Goal: Answer question/provide support

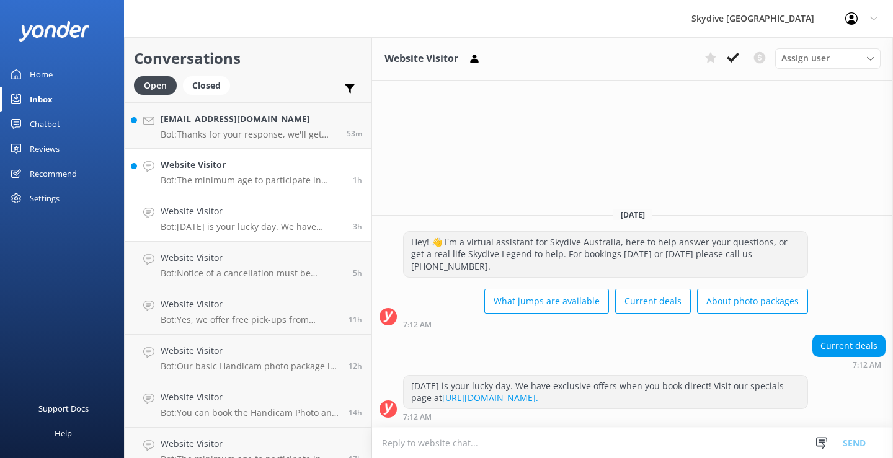
click at [208, 179] on p "Bot: The minimum age to participate in skydiving is [DEMOGRAPHIC_DATA]. Anyone …" at bounding box center [252, 180] width 183 height 11
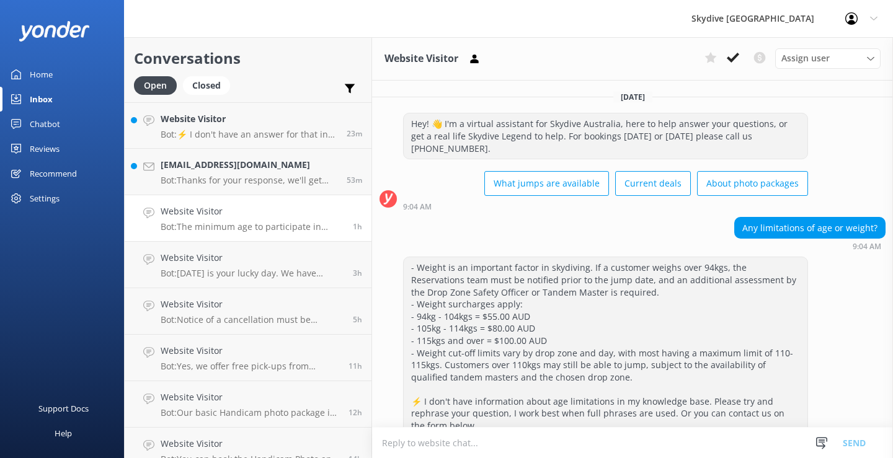
scroll to position [120, 0]
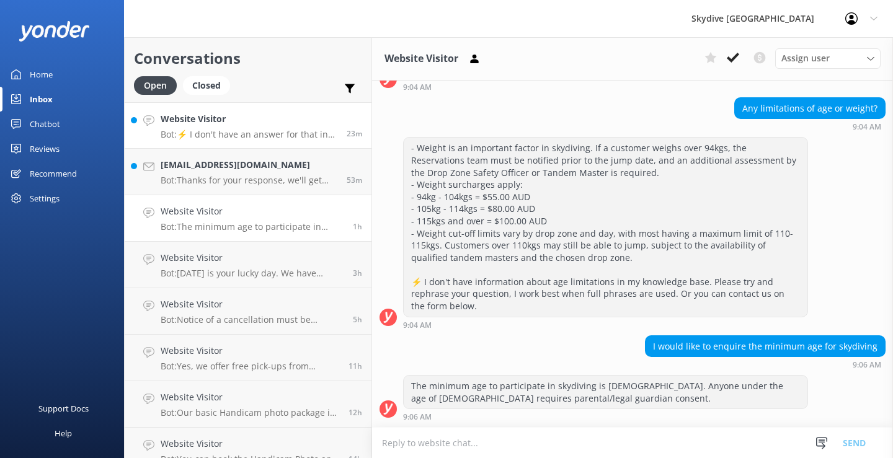
click at [240, 130] on p "Bot: ⚡ I don't have an answer for that in my knowledge base. Please try and rep…" at bounding box center [249, 134] width 177 height 11
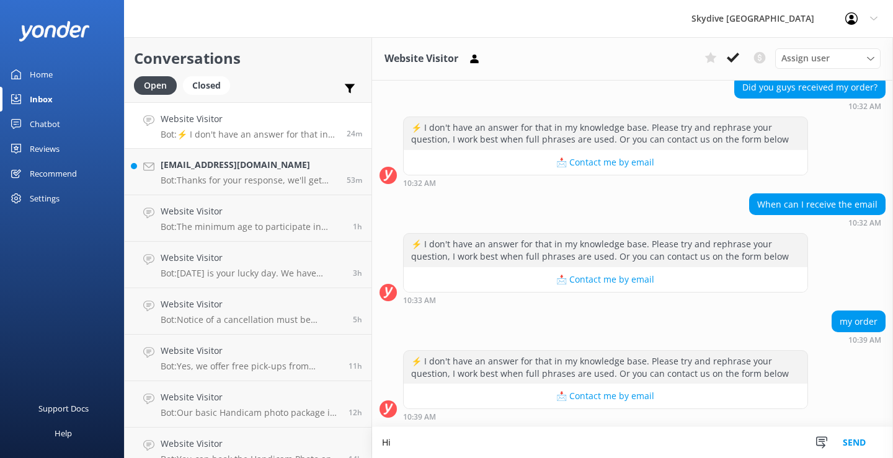
scroll to position [266, 0]
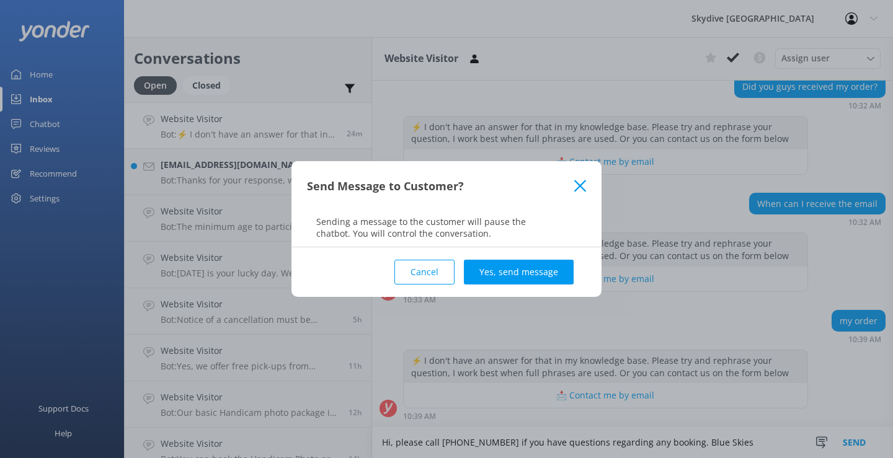
type textarea "Hi, please call [PHONE_NUMBER] if you have questions regarding any booking. Blu…"
click at [510, 259] on div "Cancel Yes, send message" at bounding box center [446, 273] width 279 height 50
click at [509, 274] on button "Yes, send message" at bounding box center [519, 272] width 110 height 25
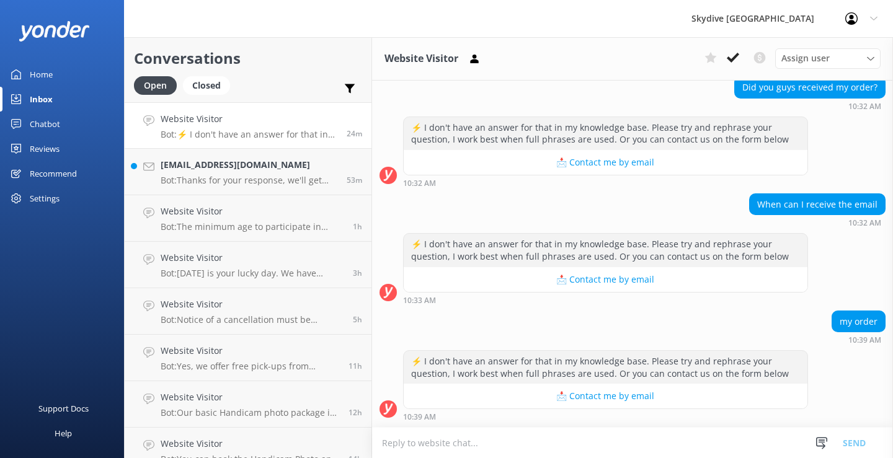
scroll to position [346, 0]
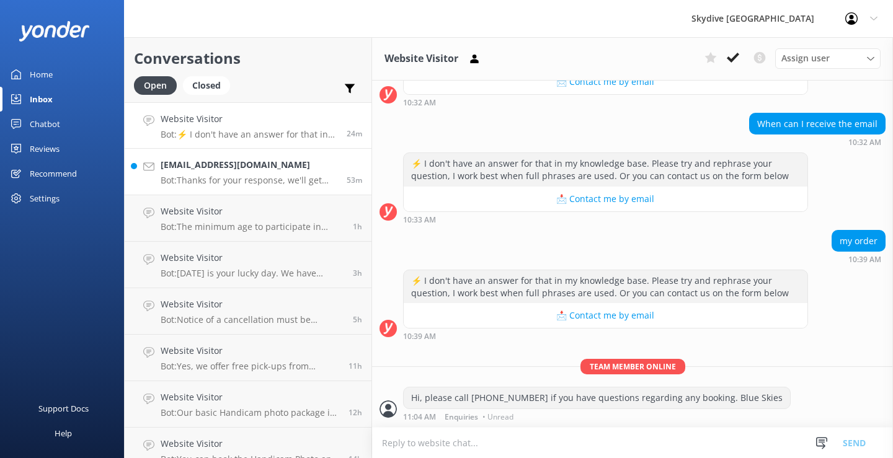
click at [233, 179] on p "Bot: Thanks for your response, we'll get back to you as soon as we can during o…" at bounding box center [249, 180] width 177 height 11
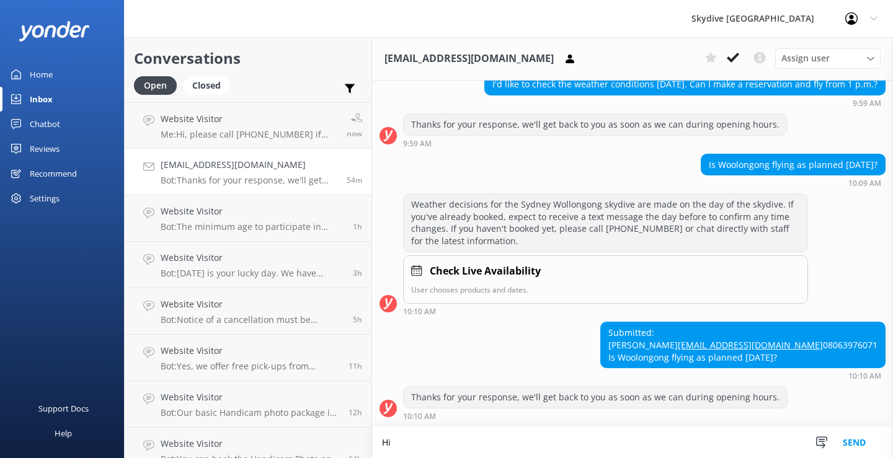
scroll to position [679, 0]
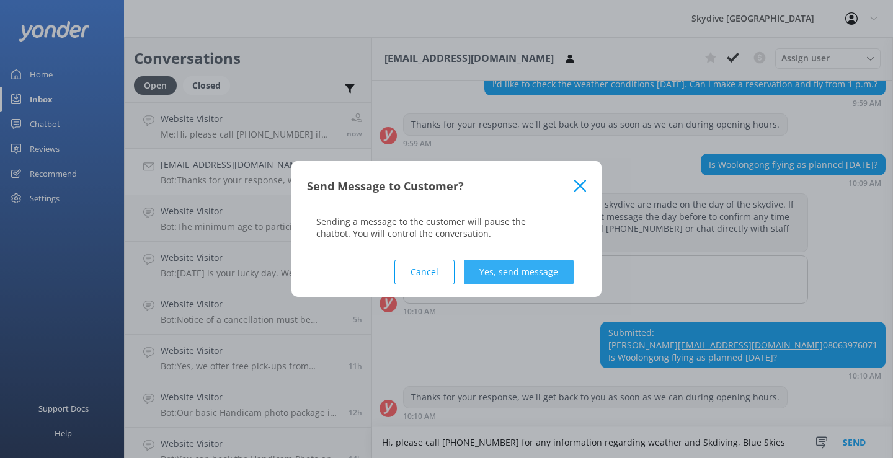
type textarea "Hi, please call [PHONE_NUMBER] for any information regarding weather and Skdivi…"
click at [502, 266] on button "Yes, send message" at bounding box center [519, 272] width 110 height 25
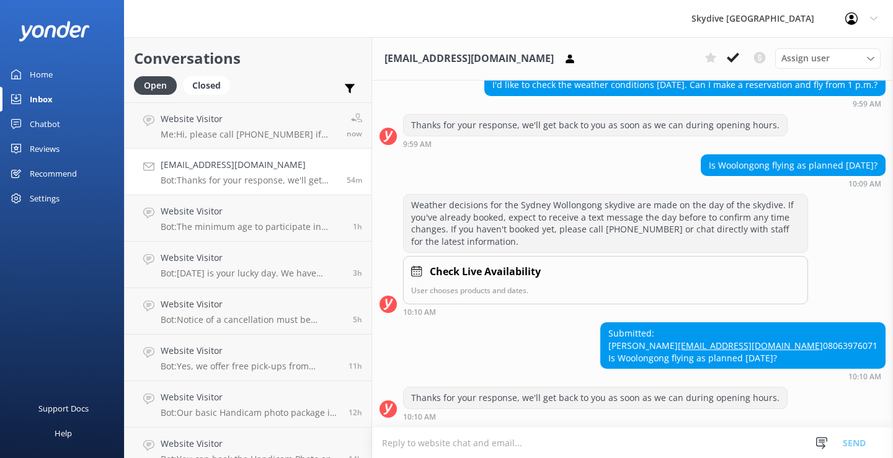
scroll to position [759, 0]
